Goal: Find specific page/section: Find specific page/section

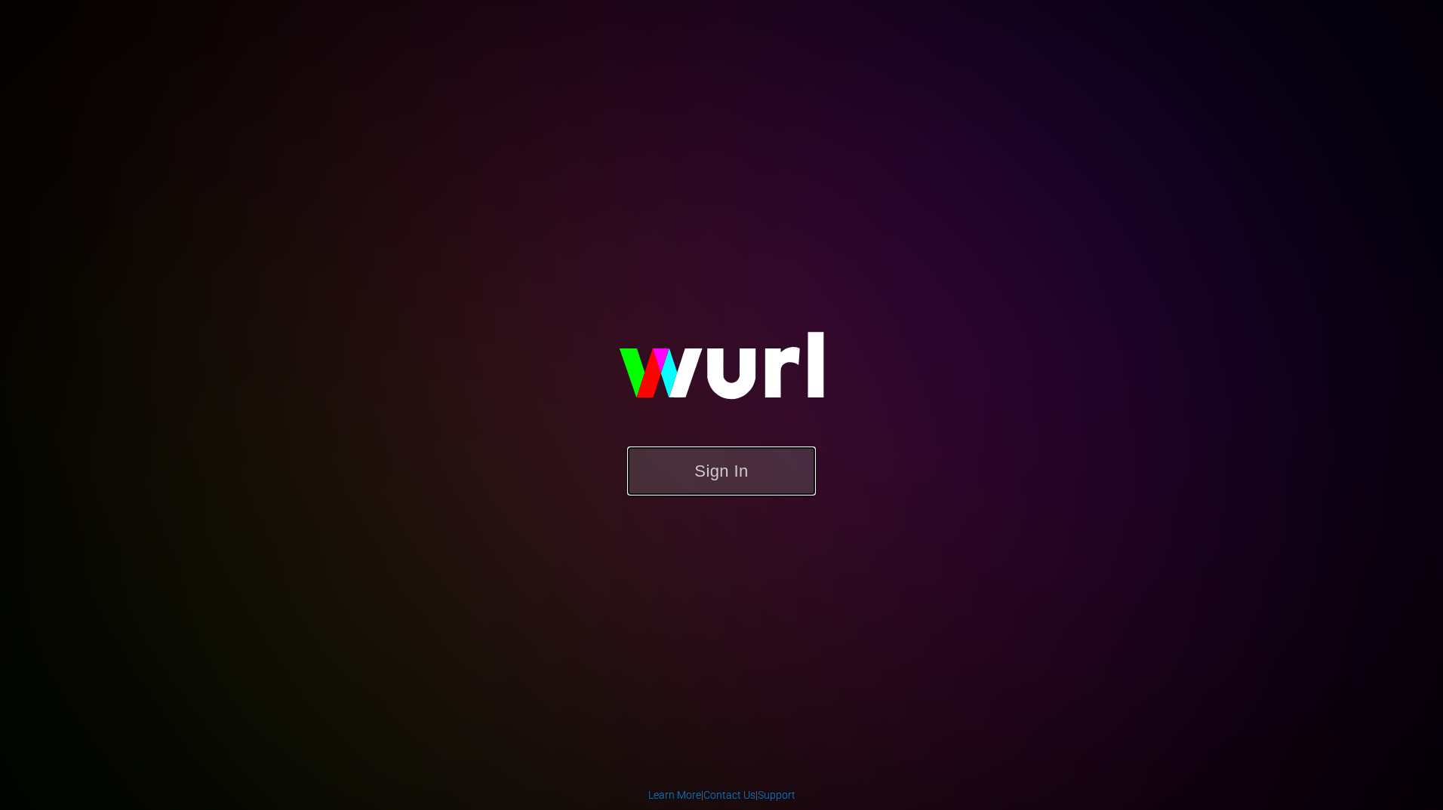
click at [720, 466] on button "Sign In" at bounding box center [721, 471] width 189 height 49
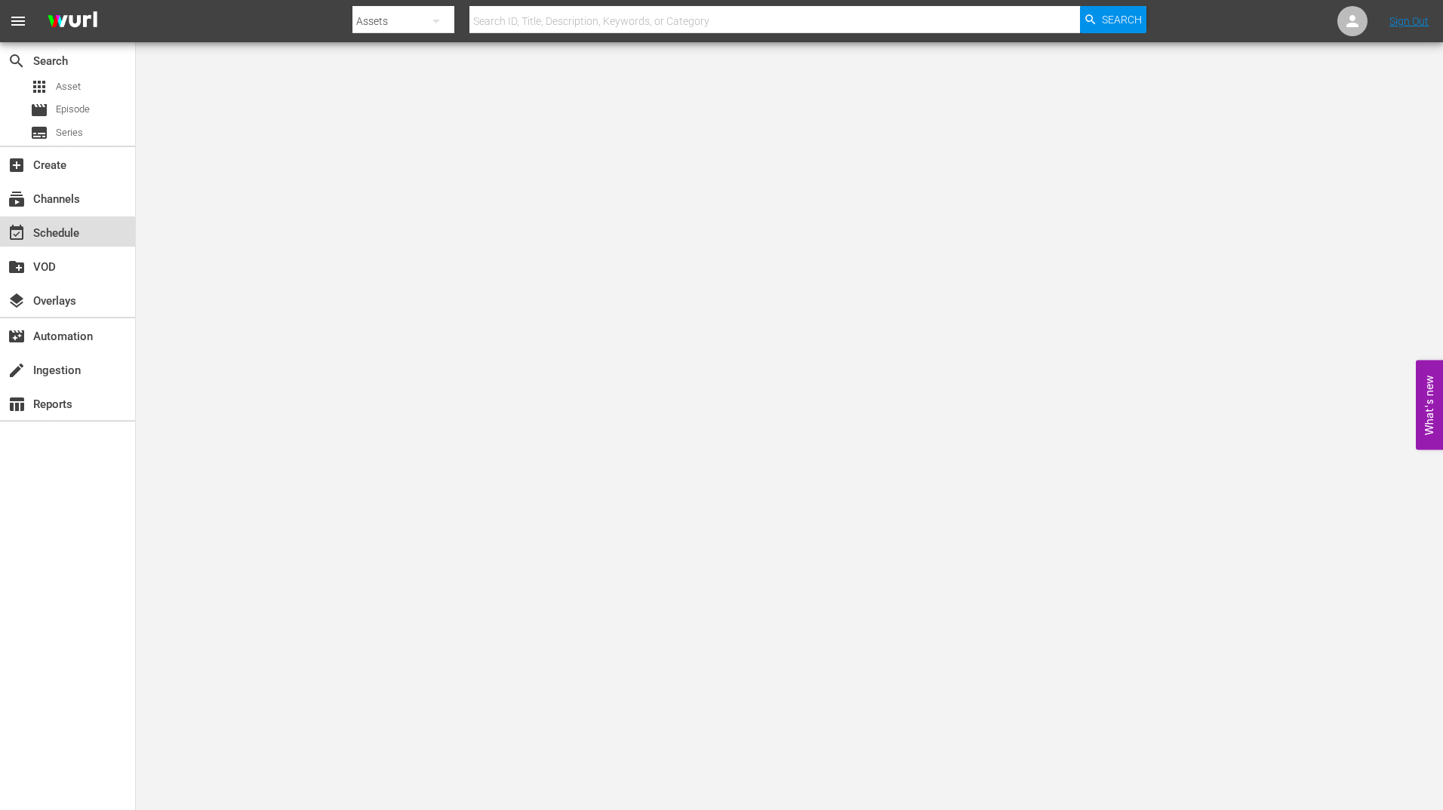
click at [82, 235] on div "event_available Schedule" at bounding box center [42, 231] width 85 height 14
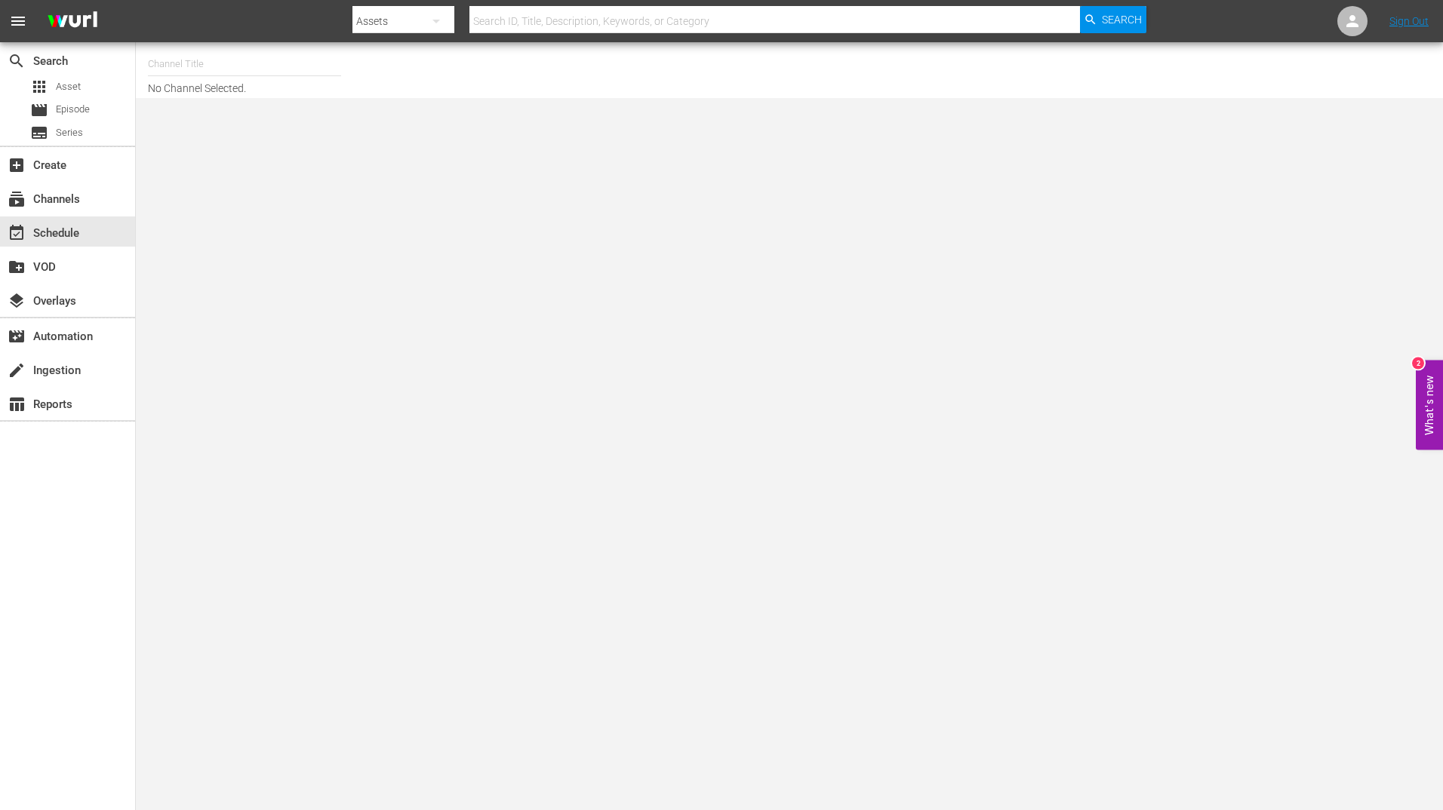
click at [243, 75] on hr at bounding box center [244, 75] width 193 height 1
click at [243, 71] on input "text" at bounding box center [244, 64] width 193 height 36
type input "barga"
